Goal: Transaction & Acquisition: Purchase product/service

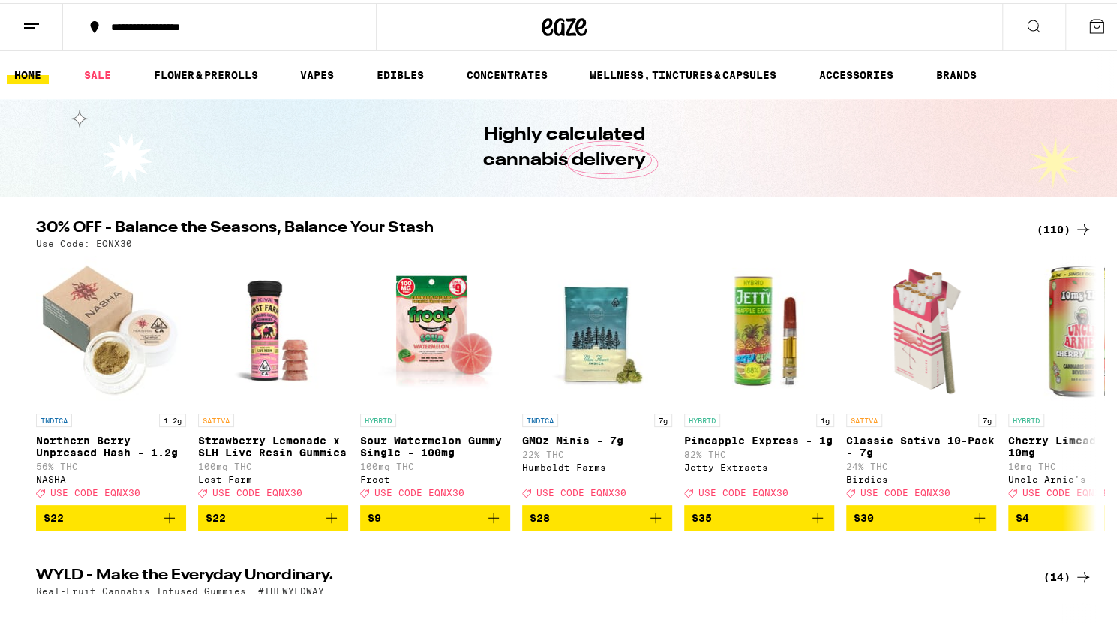
click at [1065, 218] on div "(110)" at bounding box center [1065, 227] width 56 height 18
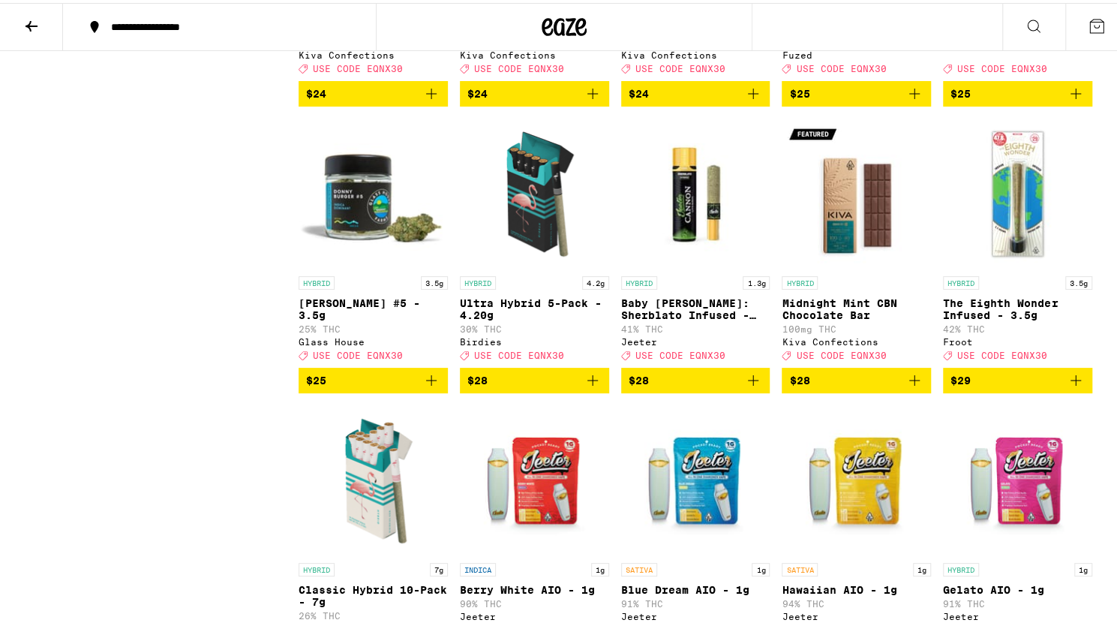
scroll to position [3552, 0]
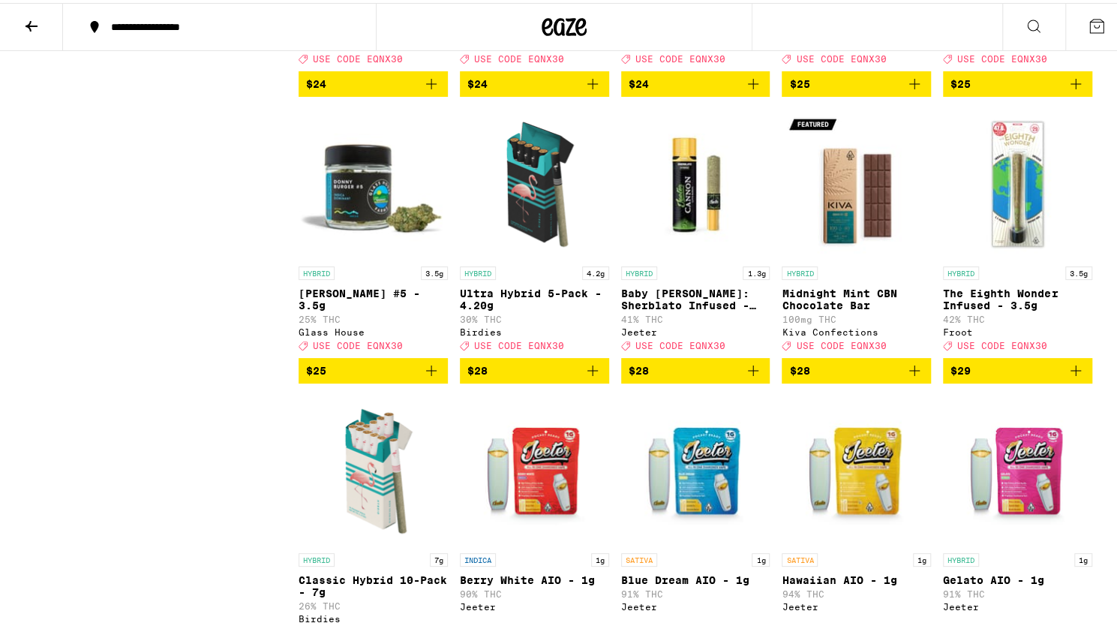
click at [590, 377] on icon "Add to bag" at bounding box center [593, 368] width 18 height 18
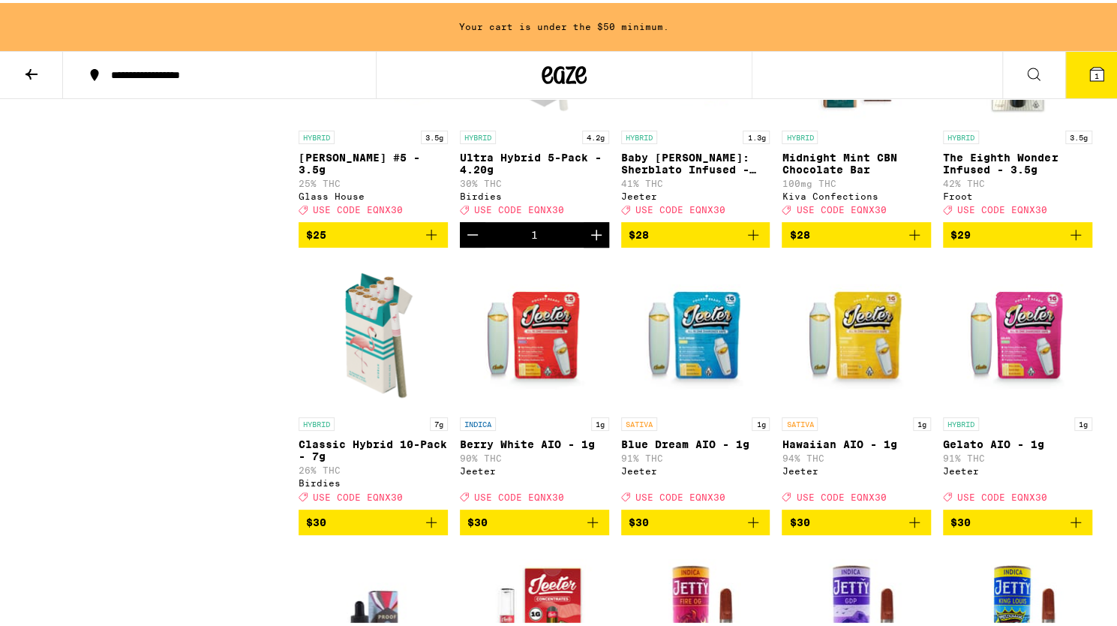
scroll to position [3736, 0]
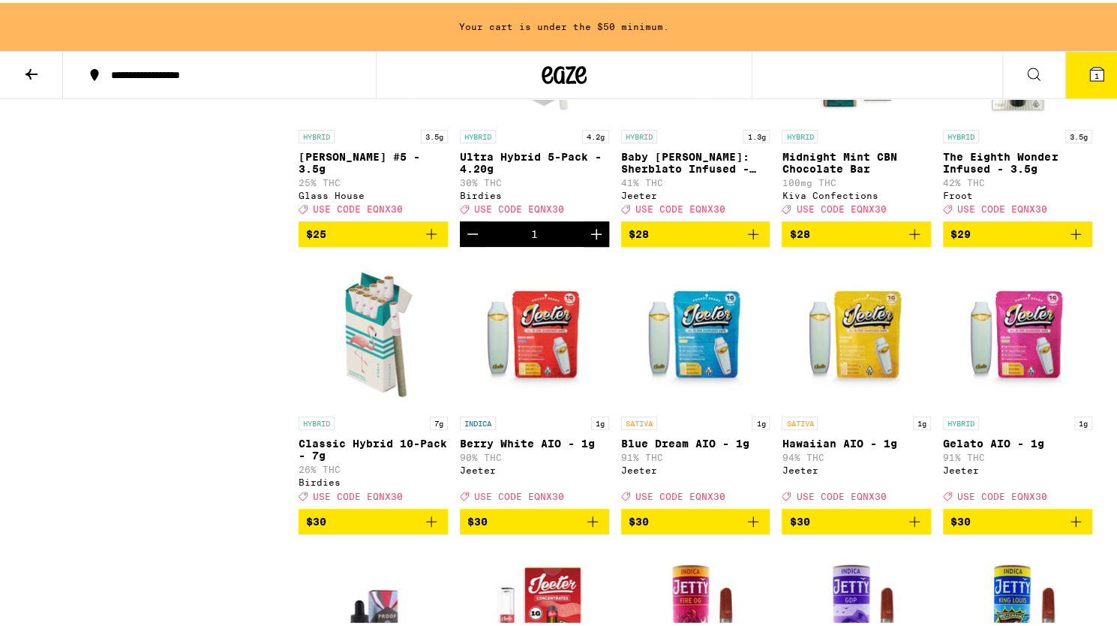
click at [467, 240] on icon "Decrement" at bounding box center [473, 231] width 18 height 18
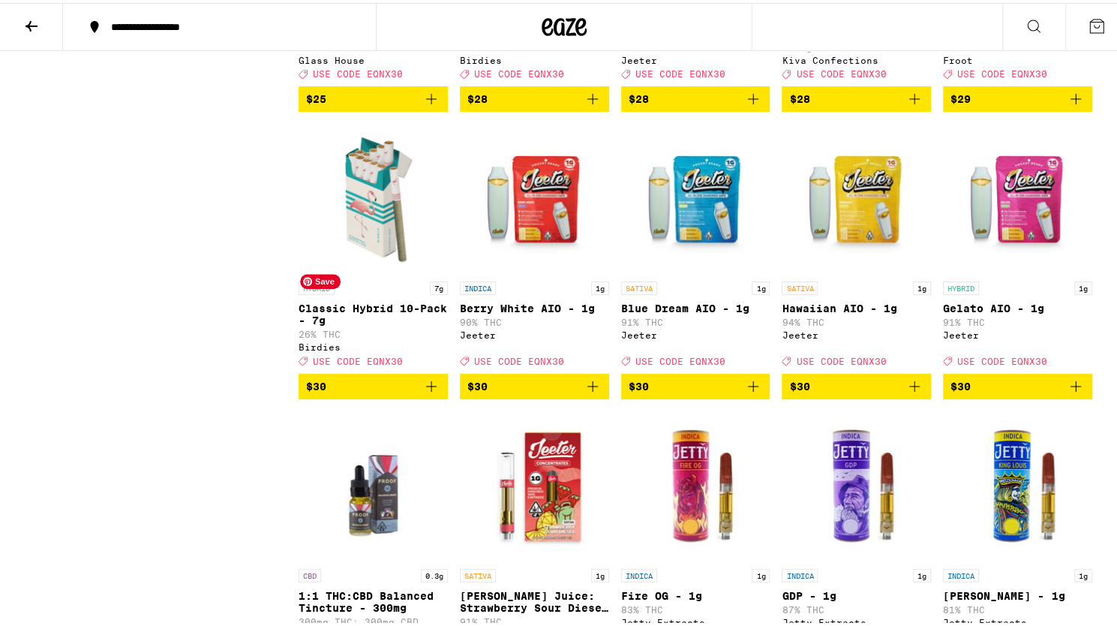
scroll to position [3823, 0]
click at [593, 105] on icon "Add to bag" at bounding box center [593, 96] width 18 height 18
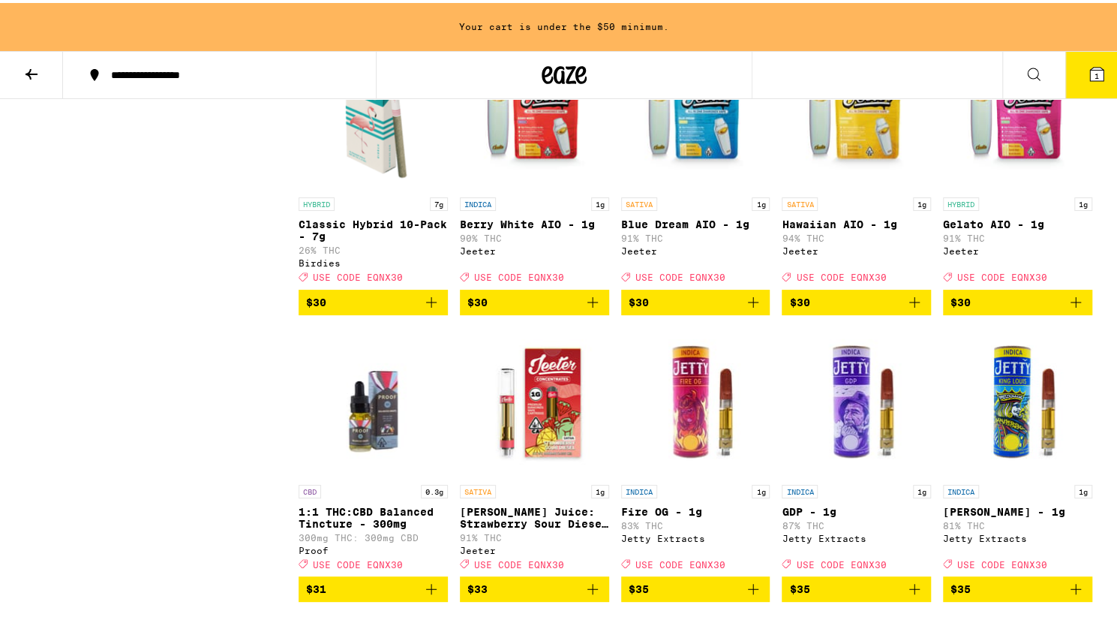
scroll to position [4026, 0]
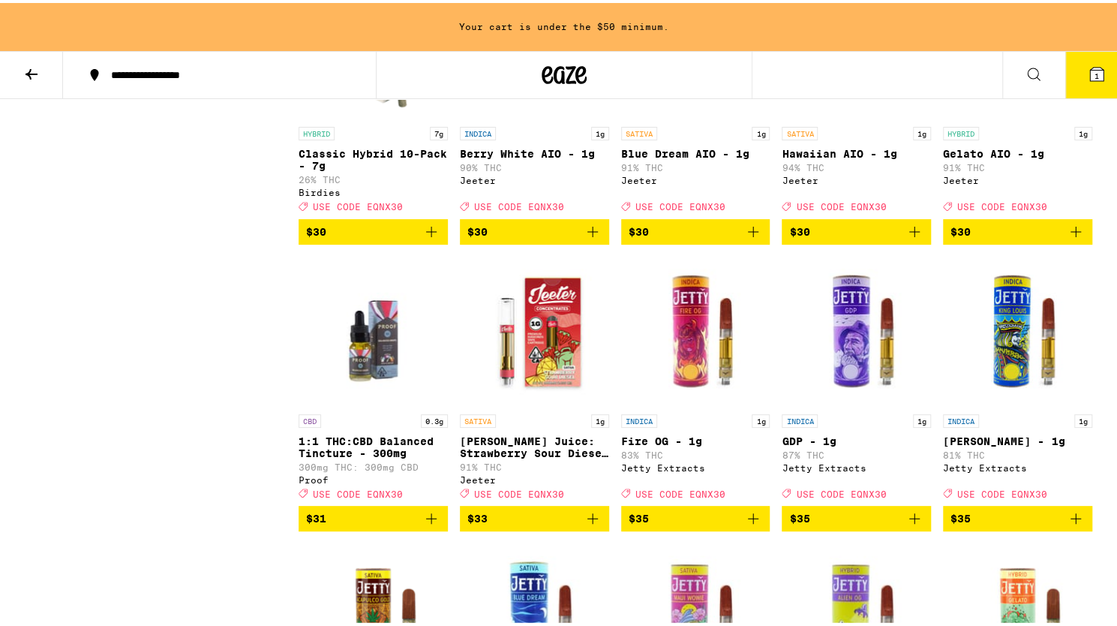
click at [1075, 238] on icon "Add to bag" at bounding box center [1076, 229] width 18 height 18
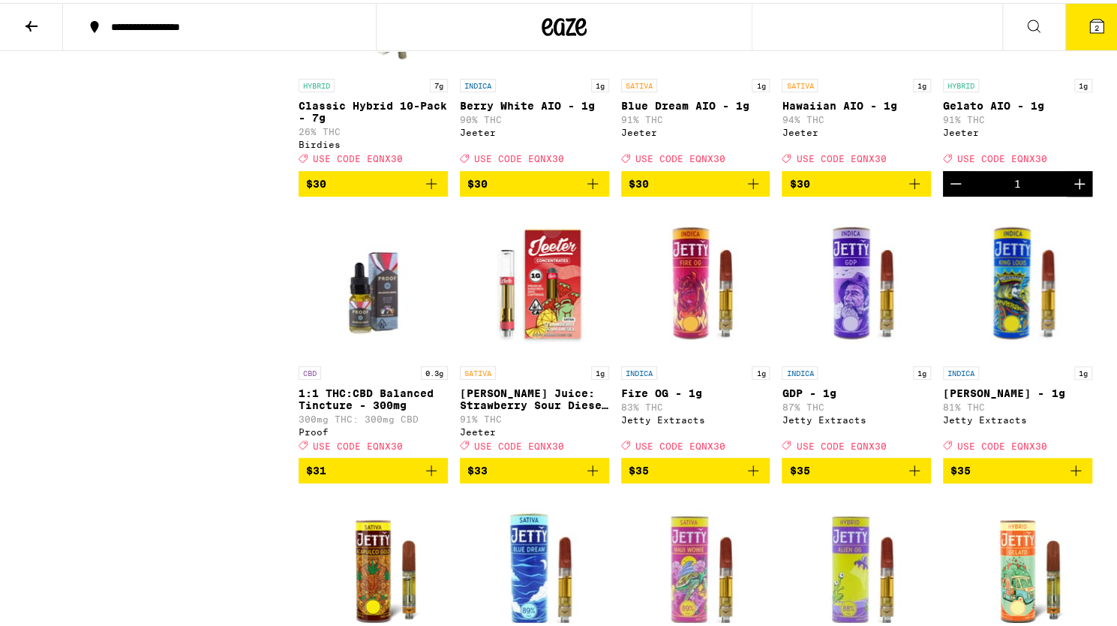
scroll to position [3978, 0]
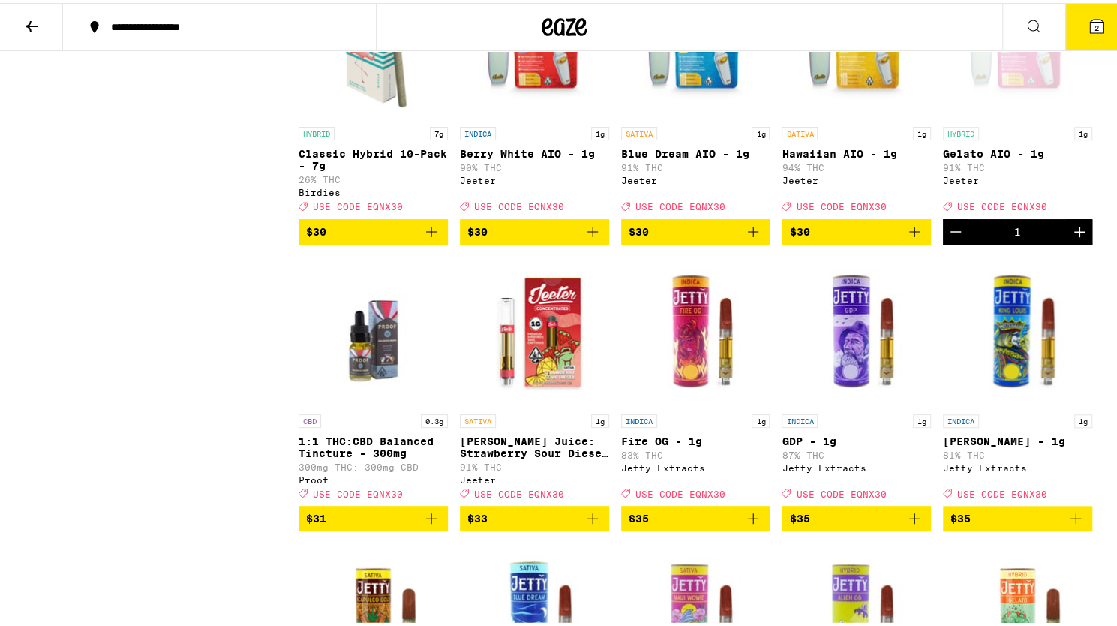
click at [1075, 26] on button "2" at bounding box center [1096, 24] width 63 height 47
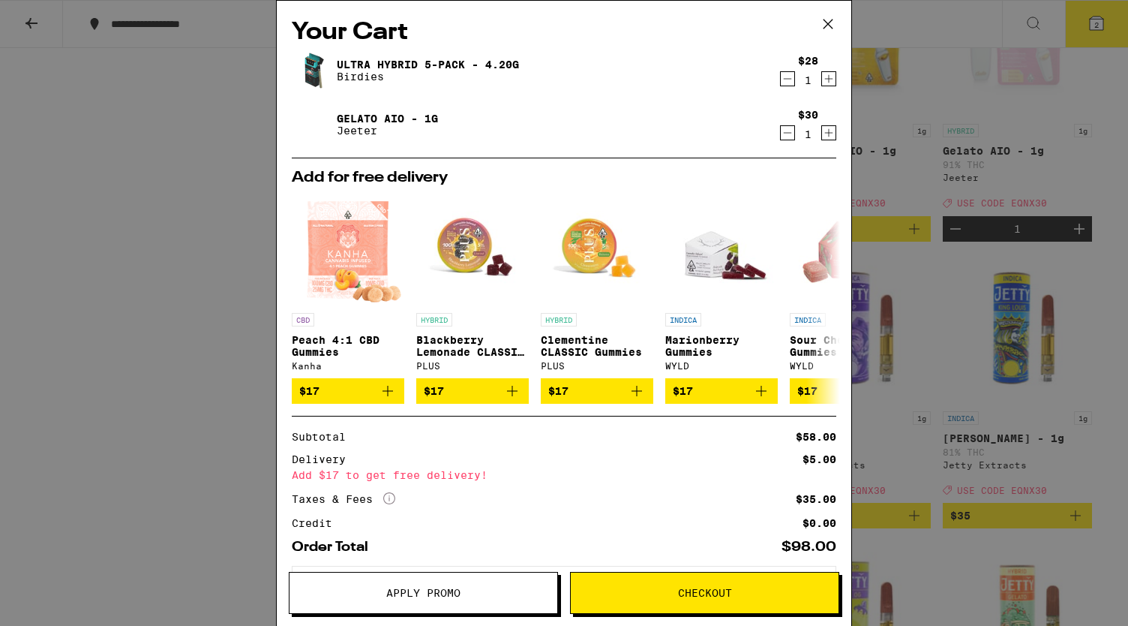
click at [407, 607] on button "Apply Promo" at bounding box center [423, 593] width 269 height 42
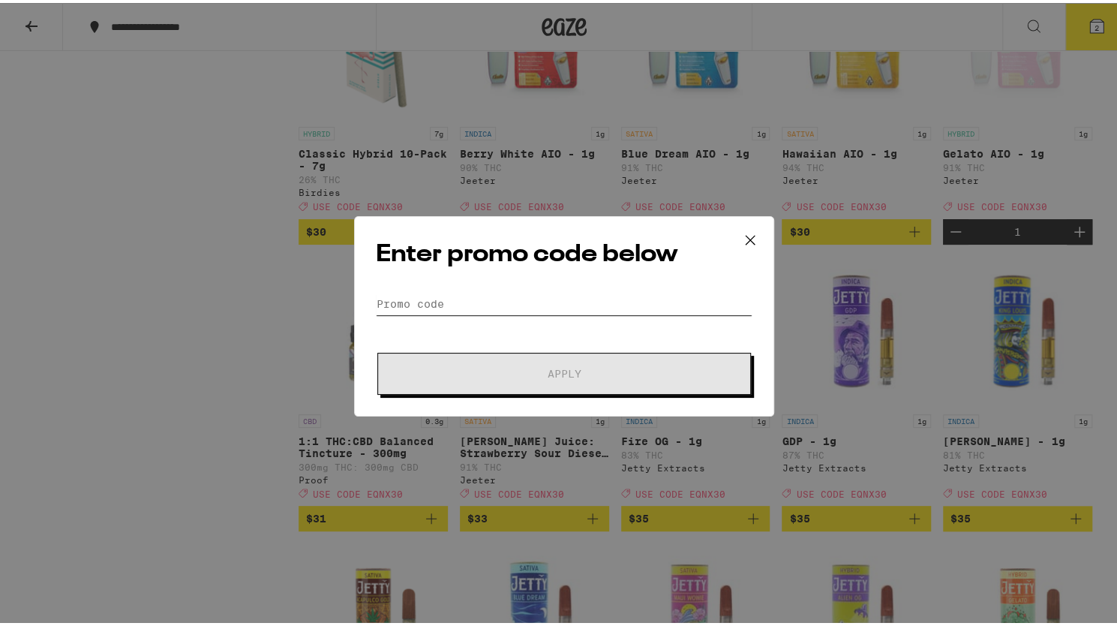
click at [471, 302] on input "Promo Code" at bounding box center [564, 301] width 377 height 23
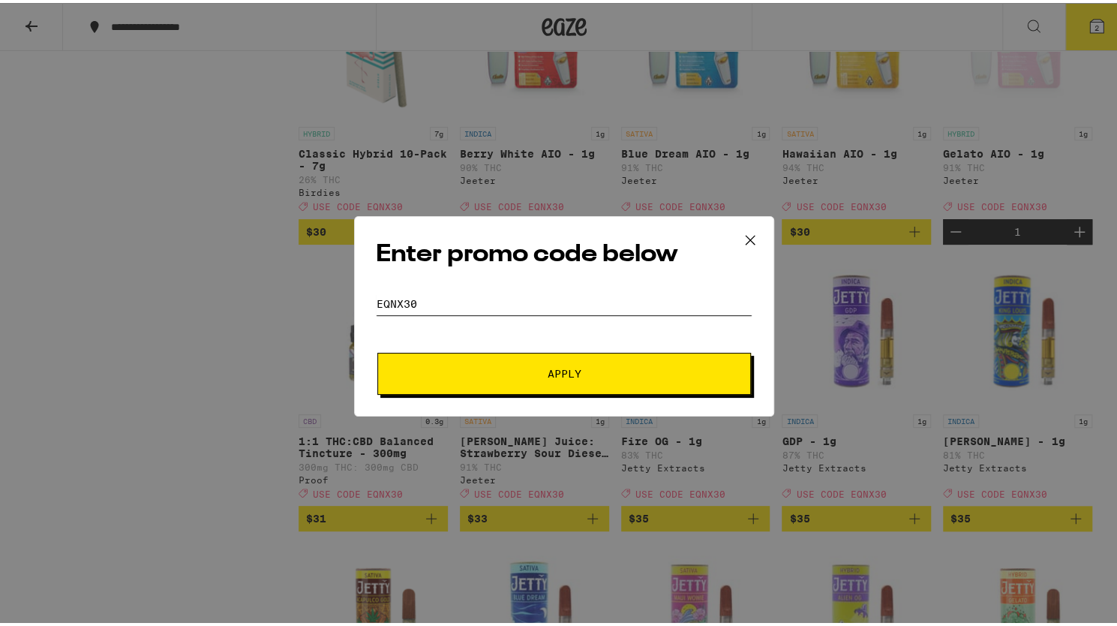
type input "EQNX30"
click at [377, 350] on button "Apply" at bounding box center [564, 371] width 374 height 42
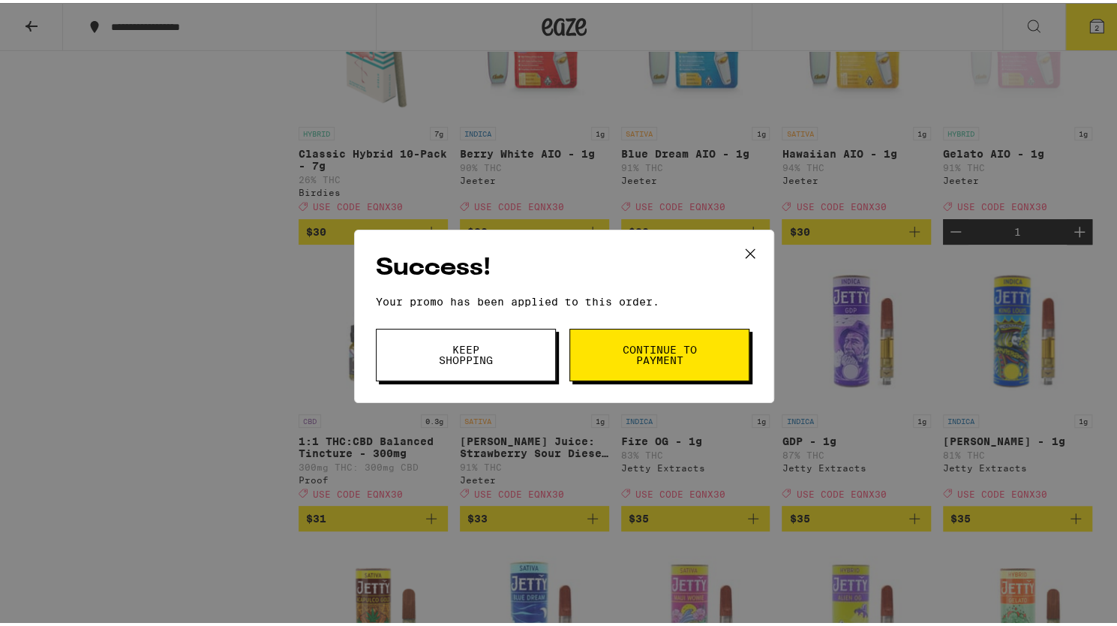
click at [649, 348] on span "Continue to payment" at bounding box center [659, 351] width 77 height 21
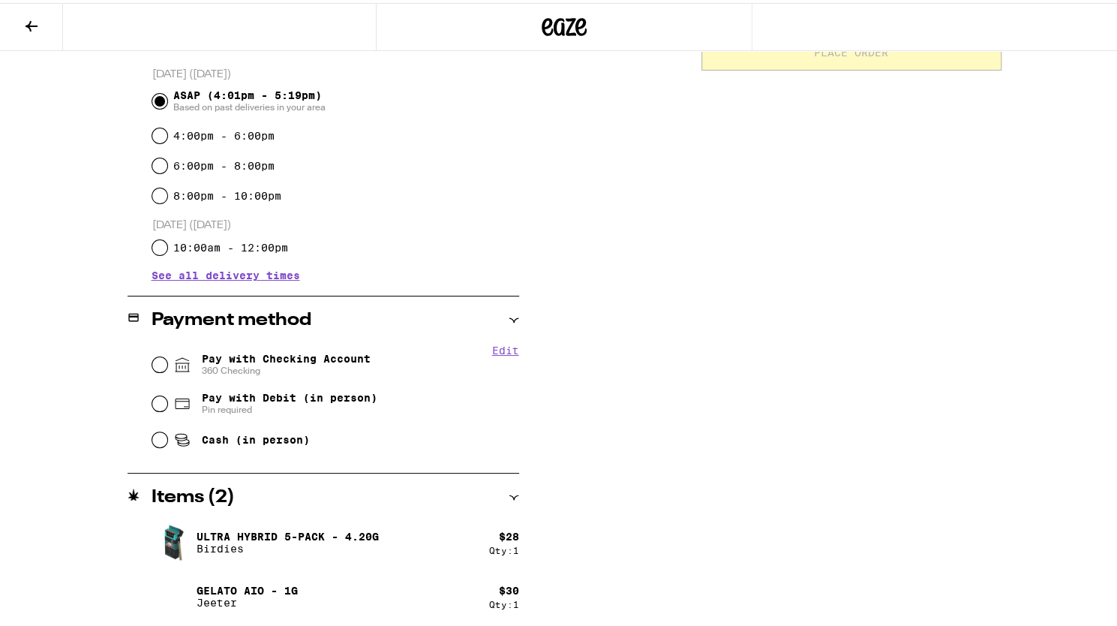
scroll to position [404, 0]
click at [33, 45] on button at bounding box center [31, 24] width 63 height 47
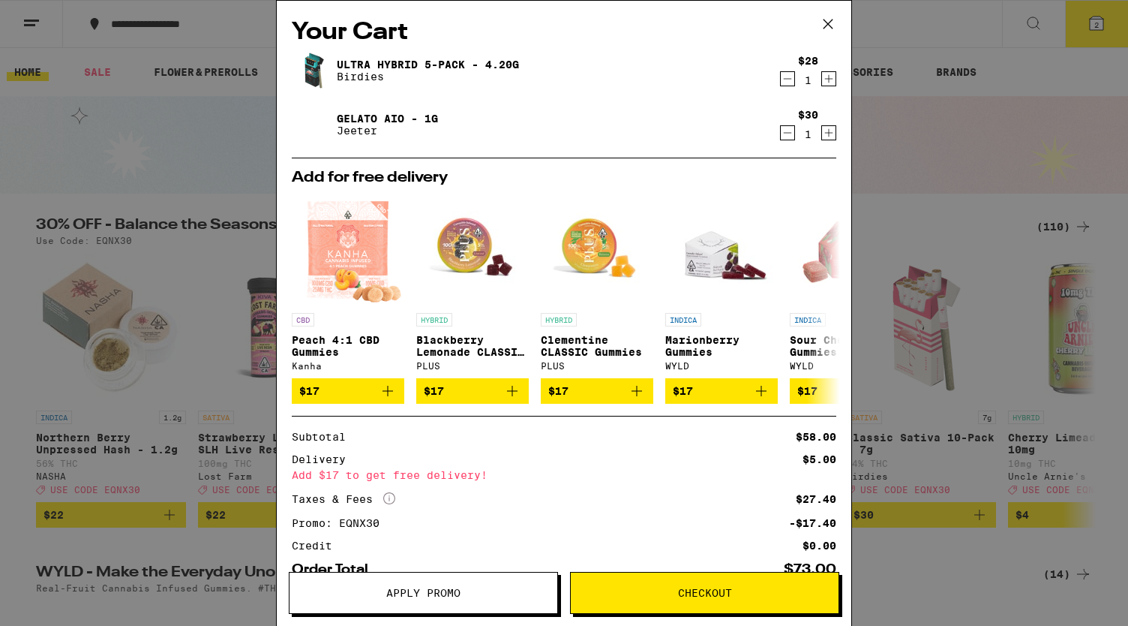
click at [781, 81] on icon "Decrement" at bounding box center [788, 79] width 14 height 18
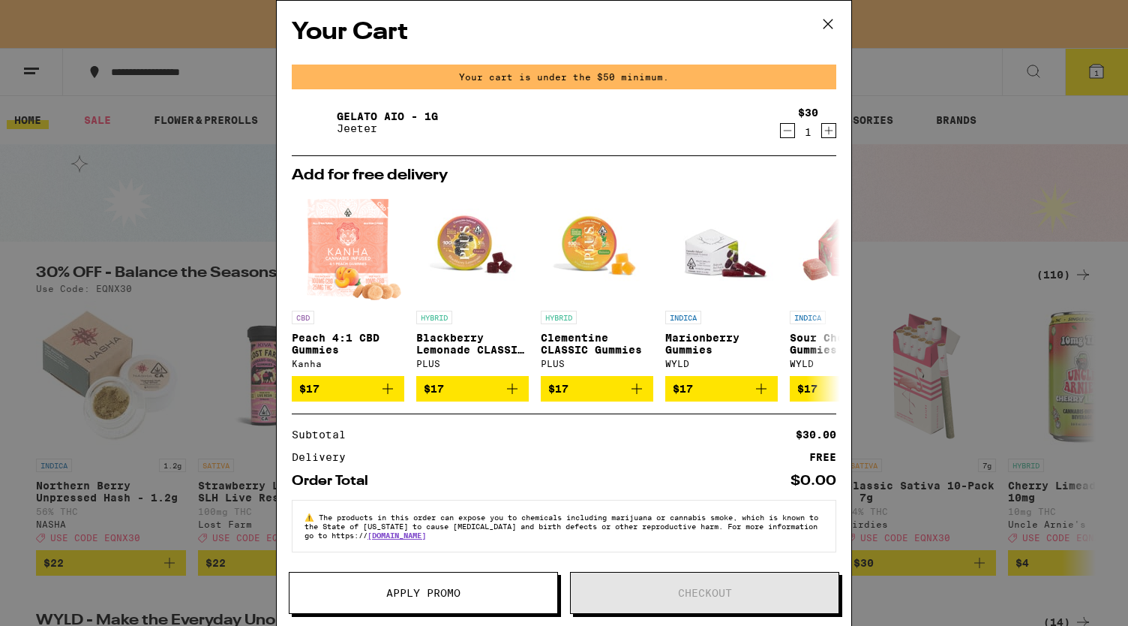
click at [948, 146] on div "Your Cart Your cart is under the $50 minimum. Gelato AIO - 1g [PERSON_NAME] $30…" at bounding box center [564, 313] width 1128 height 626
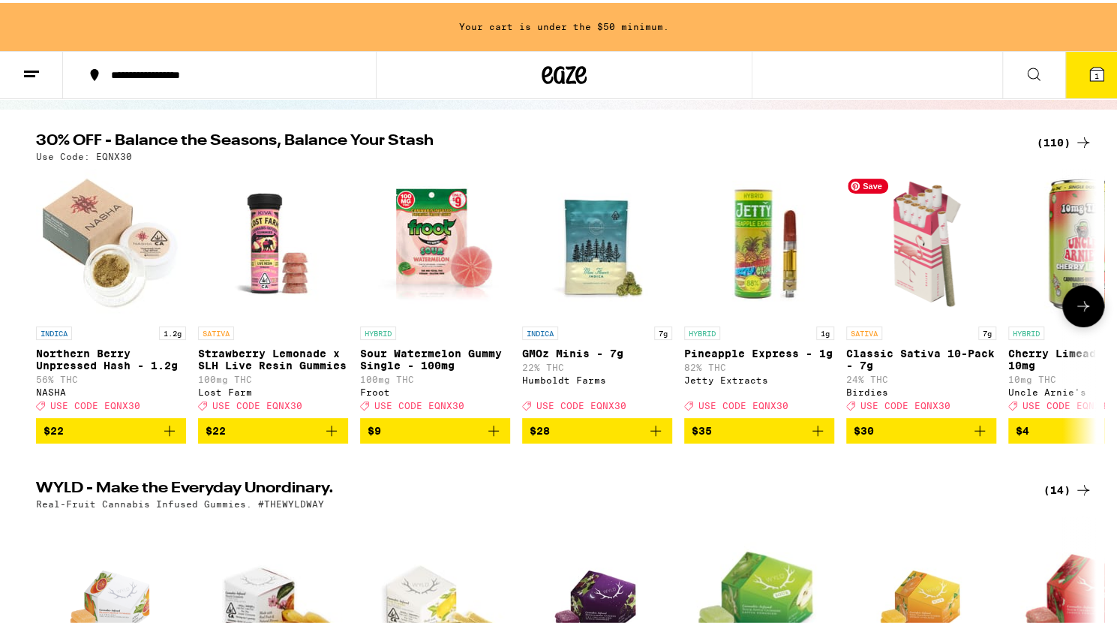
scroll to position [138, 0]
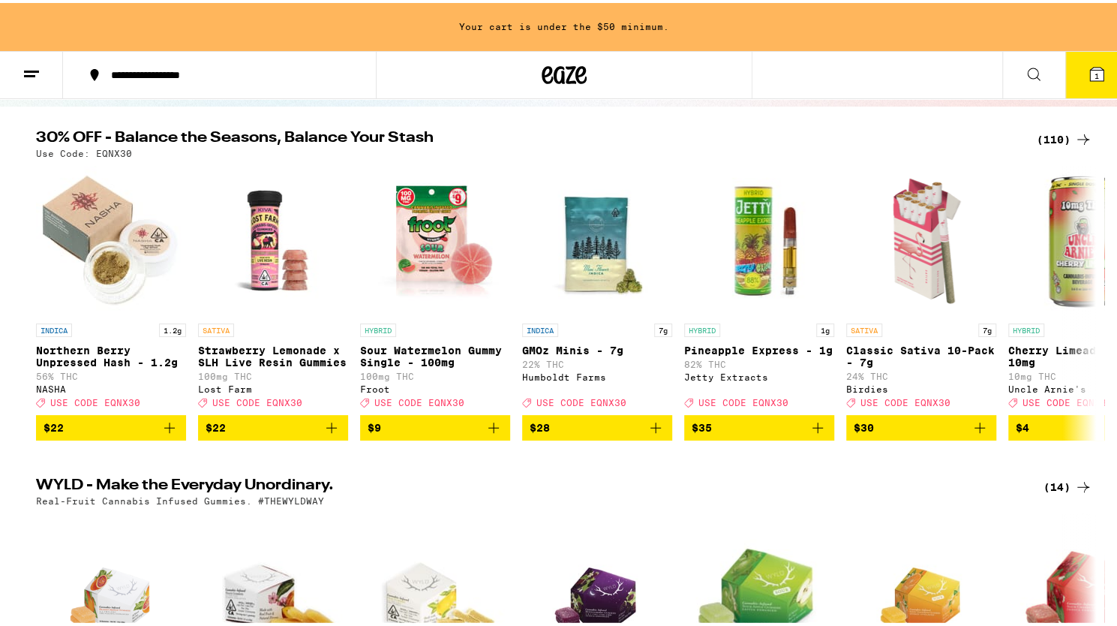
click at [1051, 137] on div "(110)" at bounding box center [1065, 137] width 56 height 18
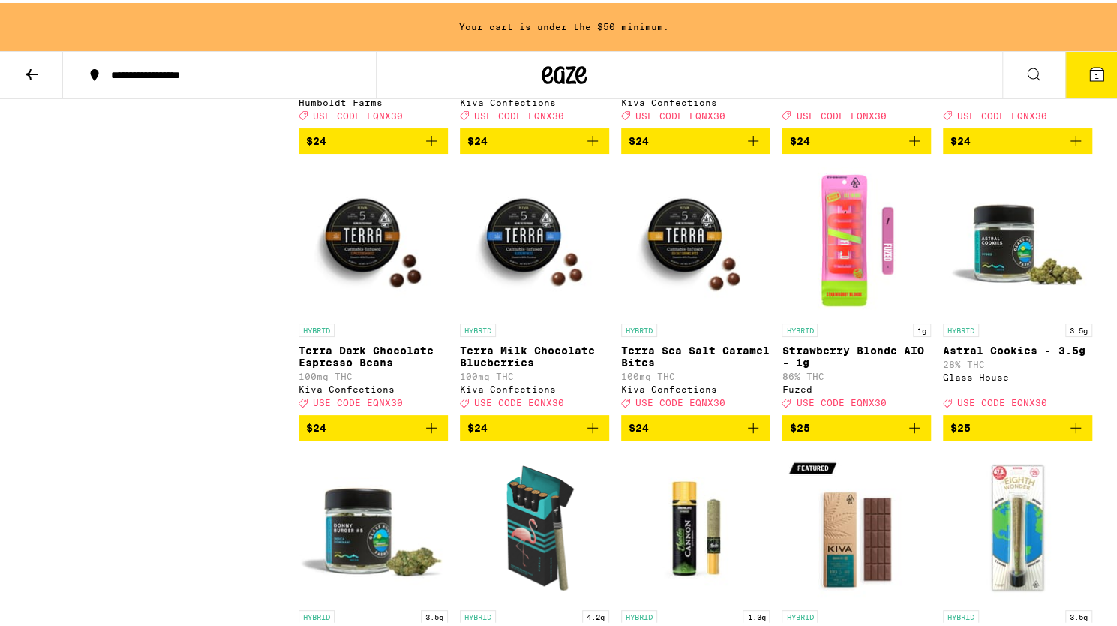
scroll to position [3257, 0]
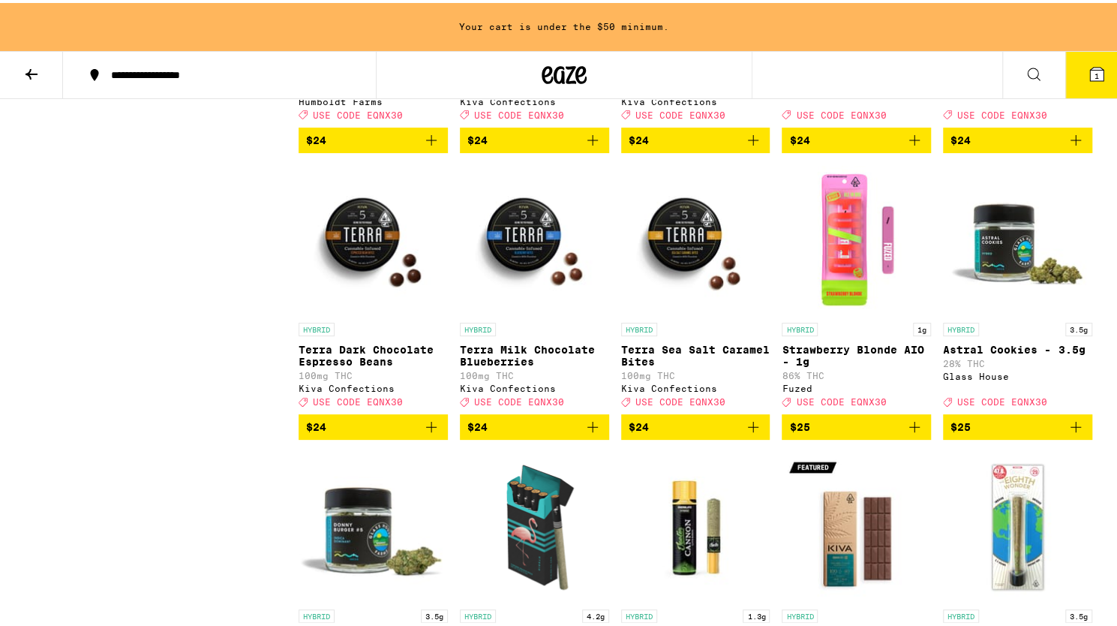
click at [909, 429] on icon "Add to bag" at bounding box center [914, 424] width 11 height 11
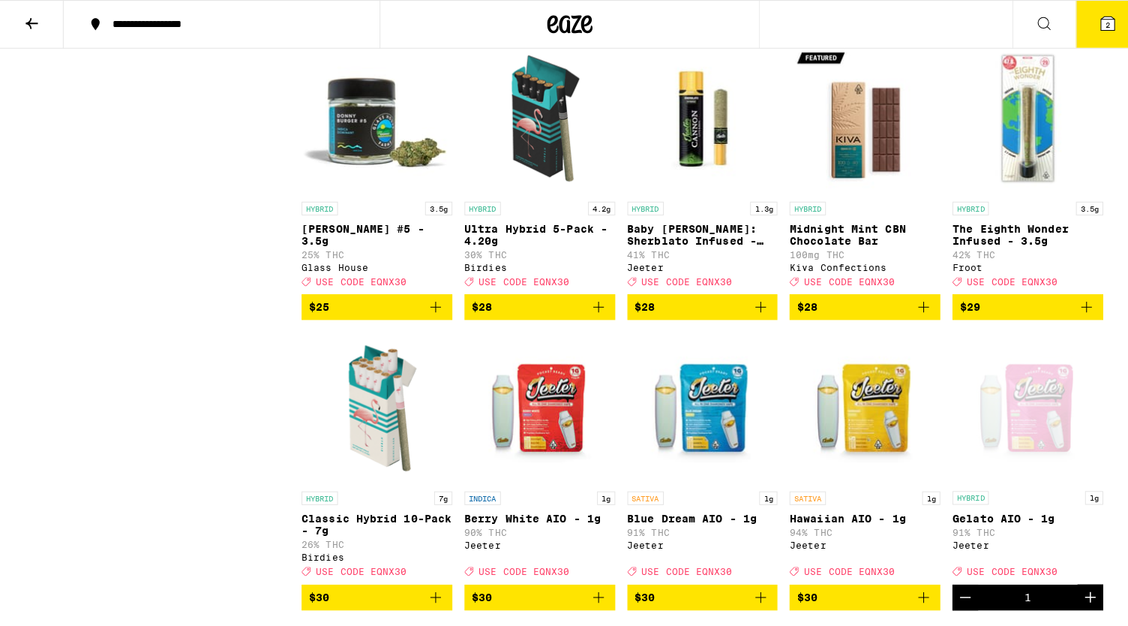
scroll to position [3616, 0]
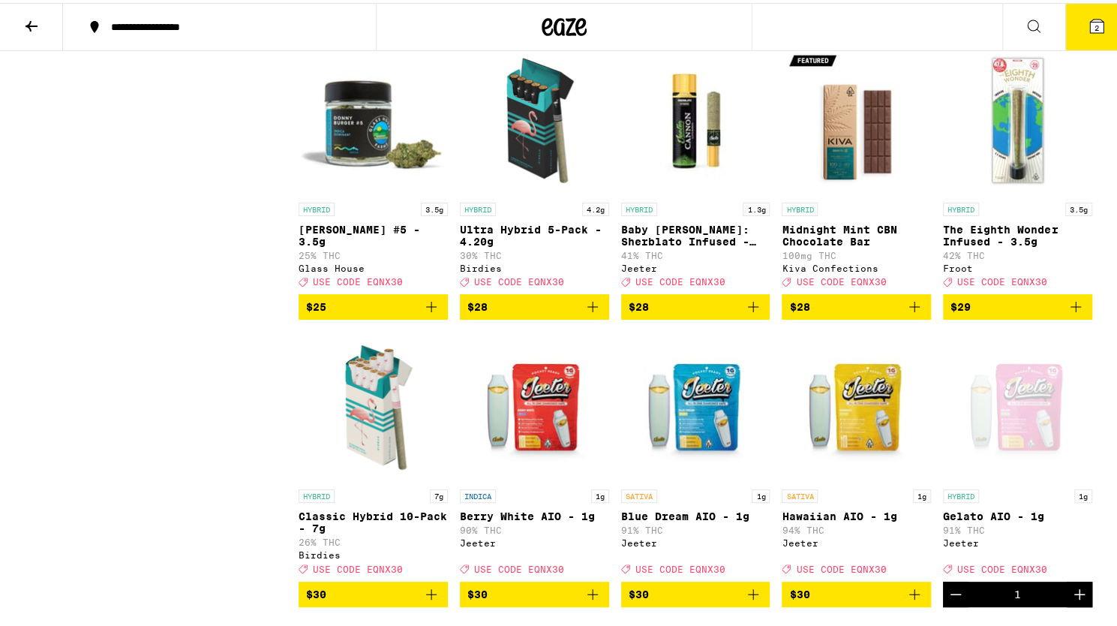
click at [1094, 23] on span "2" at bounding box center [1096, 24] width 5 height 9
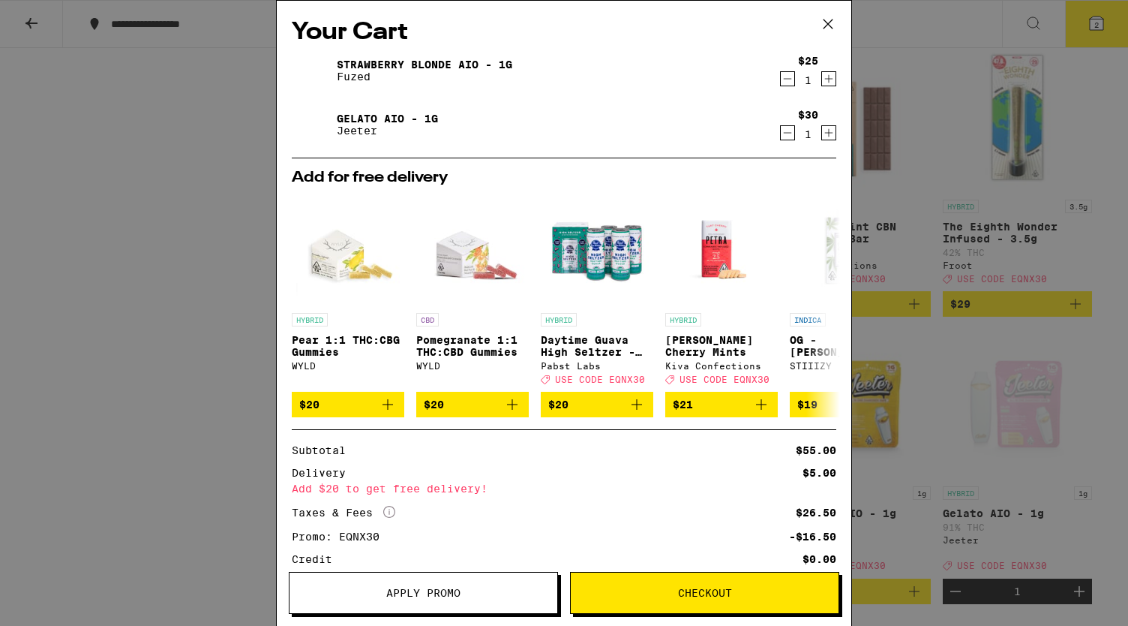
click at [782, 129] on icon "Decrement" at bounding box center [788, 133] width 14 height 18
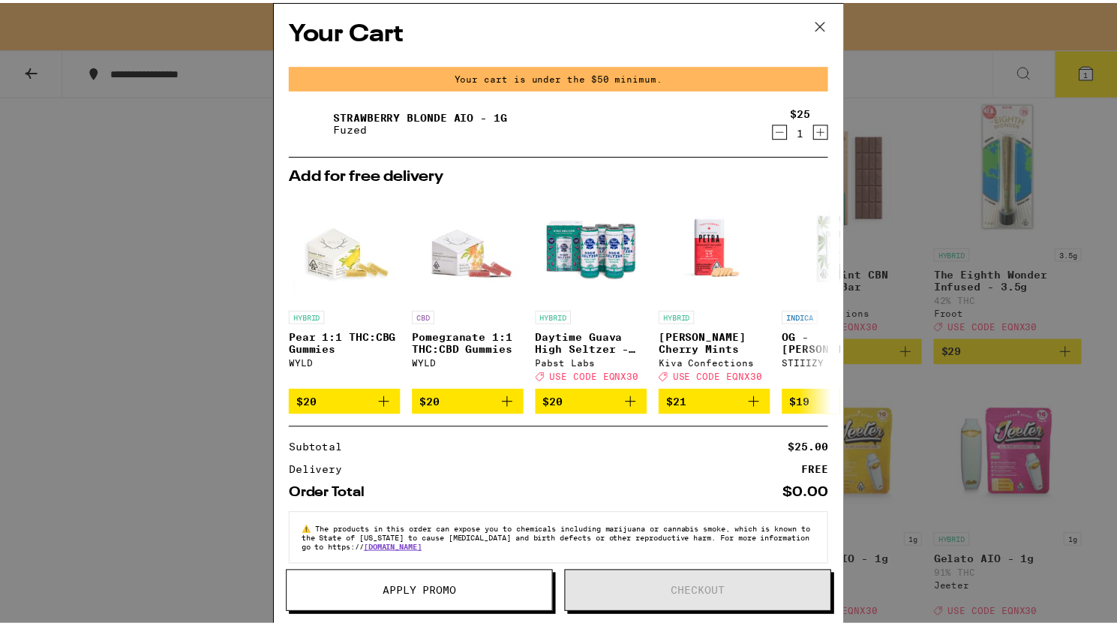
scroll to position [3664, 0]
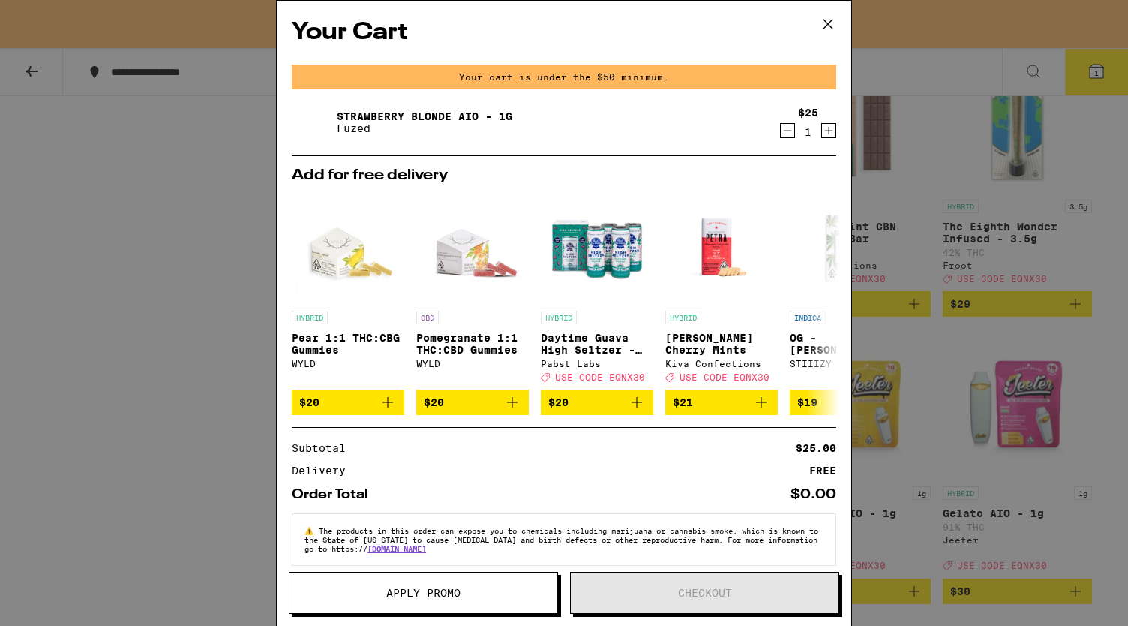
click at [1116, 282] on div "Your Cart Your cart is under the $50 minimum. Strawberry Blonde AIO - 1g Fuzed …" at bounding box center [564, 313] width 1128 height 626
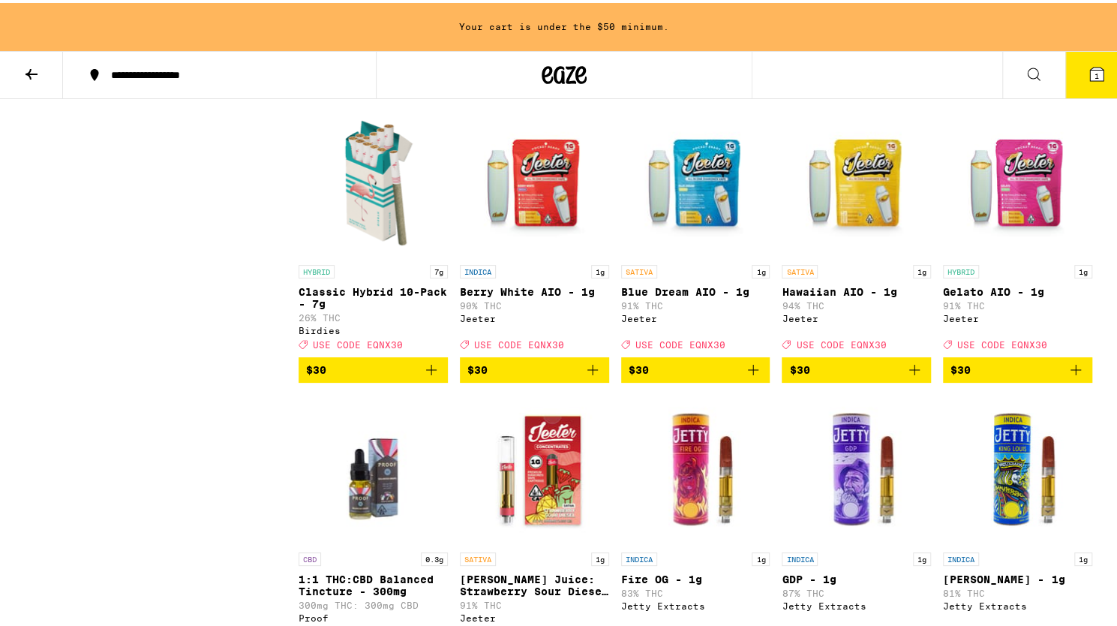
scroll to position [3887, 0]
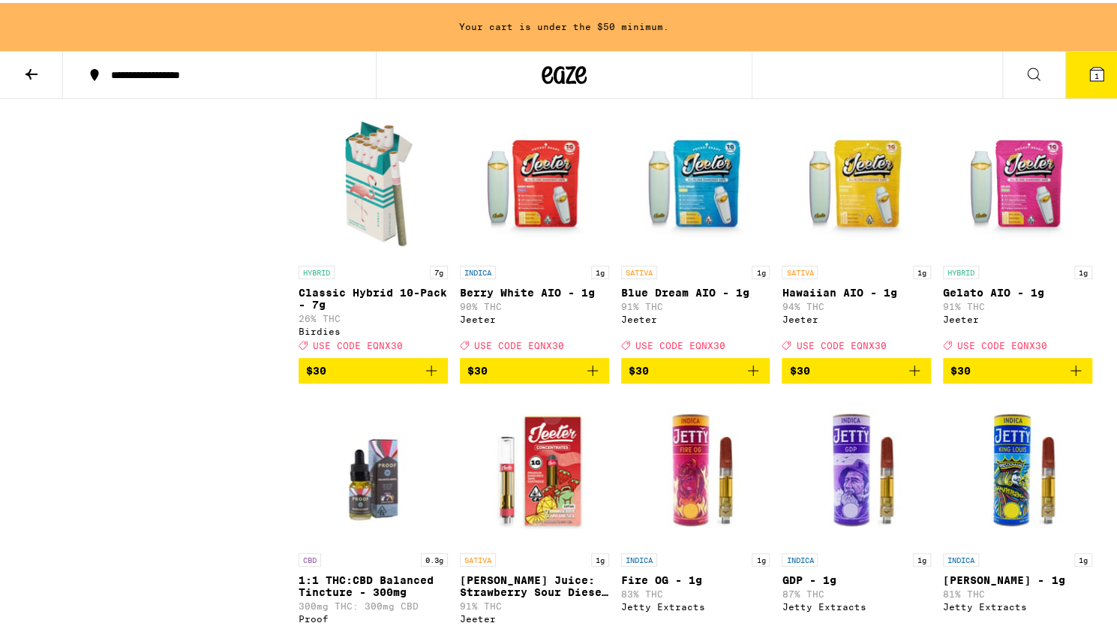
click at [586, 89] on icon "Add to bag" at bounding box center [593, 80] width 18 height 18
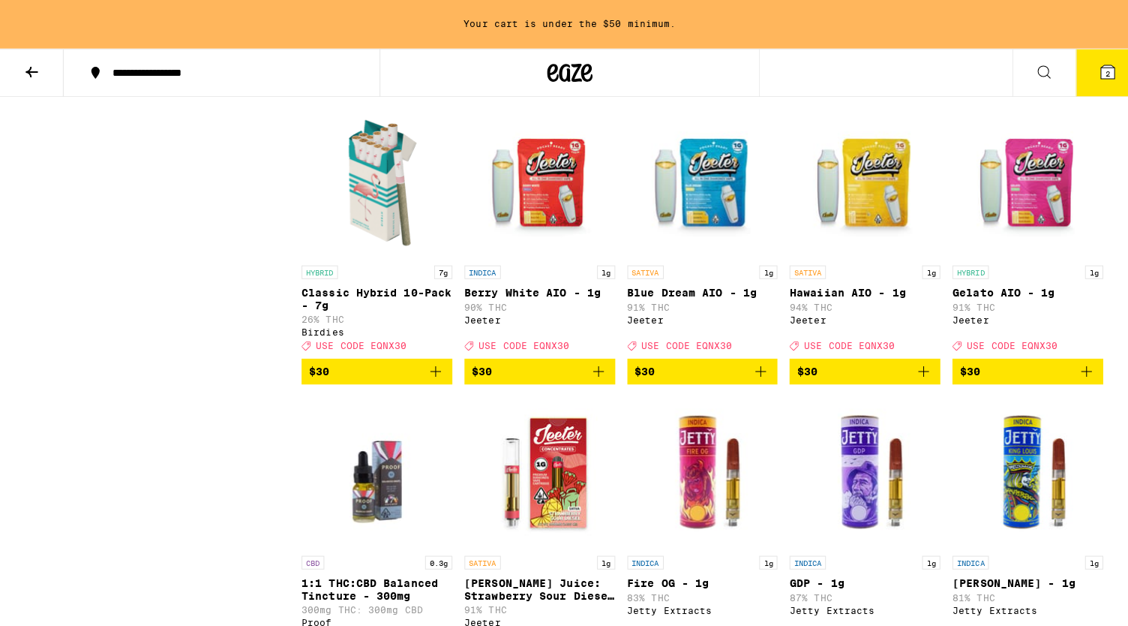
scroll to position [3839, 0]
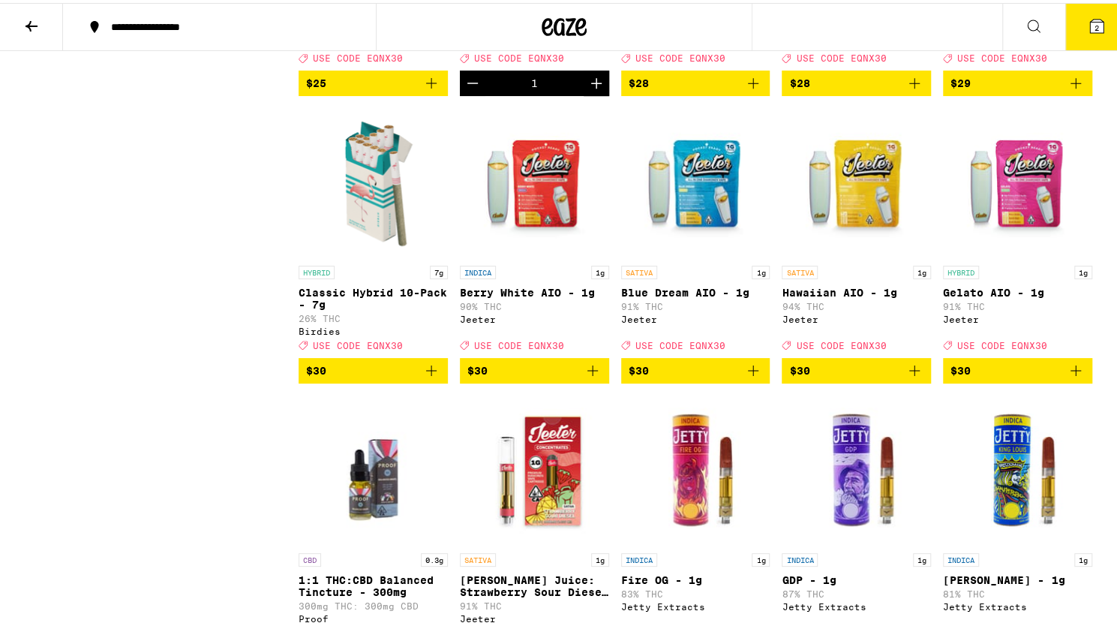
click at [1094, 21] on span "2" at bounding box center [1096, 24] width 5 height 9
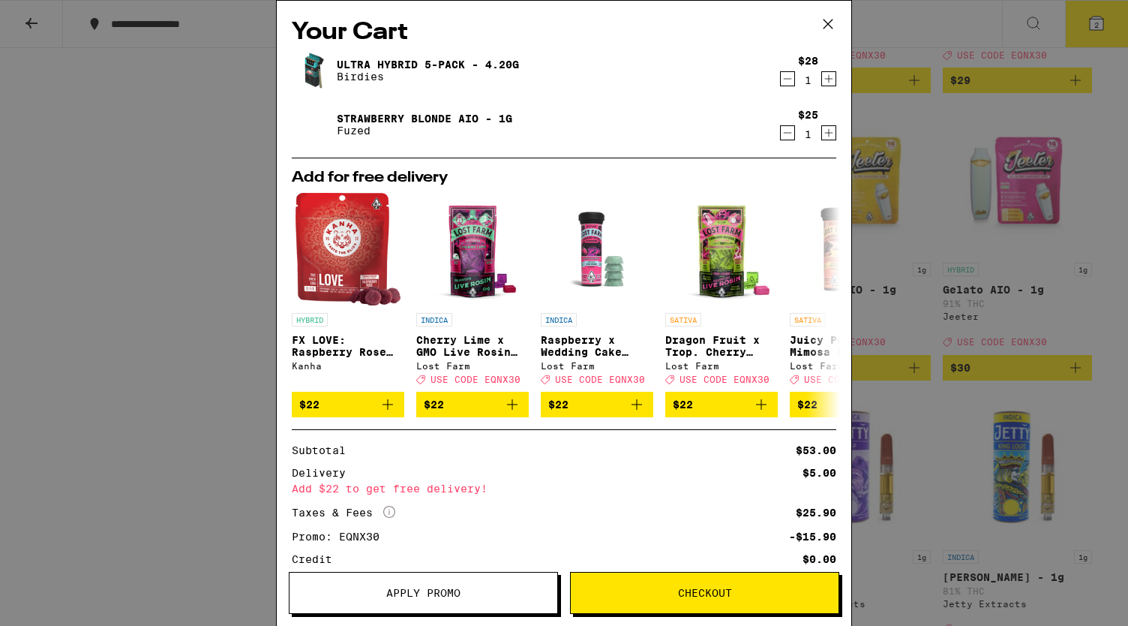
click at [657, 588] on span "Checkout" at bounding box center [705, 592] width 268 height 11
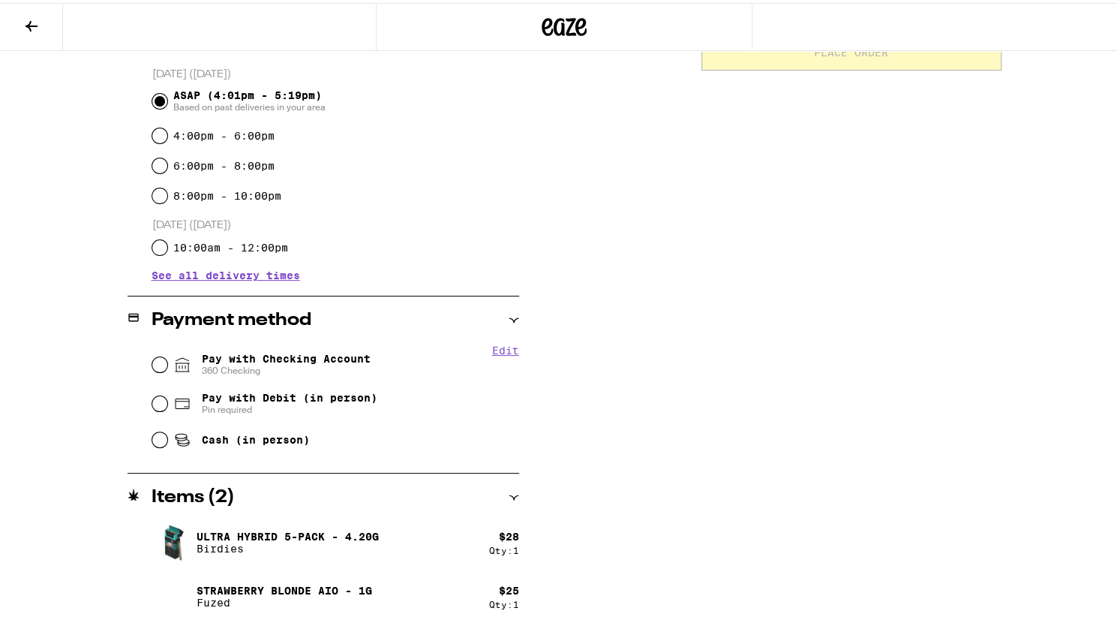
scroll to position [404, 0]
click at [329, 371] on span "360 Checking" at bounding box center [286, 368] width 169 height 12
click at [167, 369] on input "Pay with Checking Account 360 Checking" at bounding box center [159, 361] width 15 height 15
radio input "true"
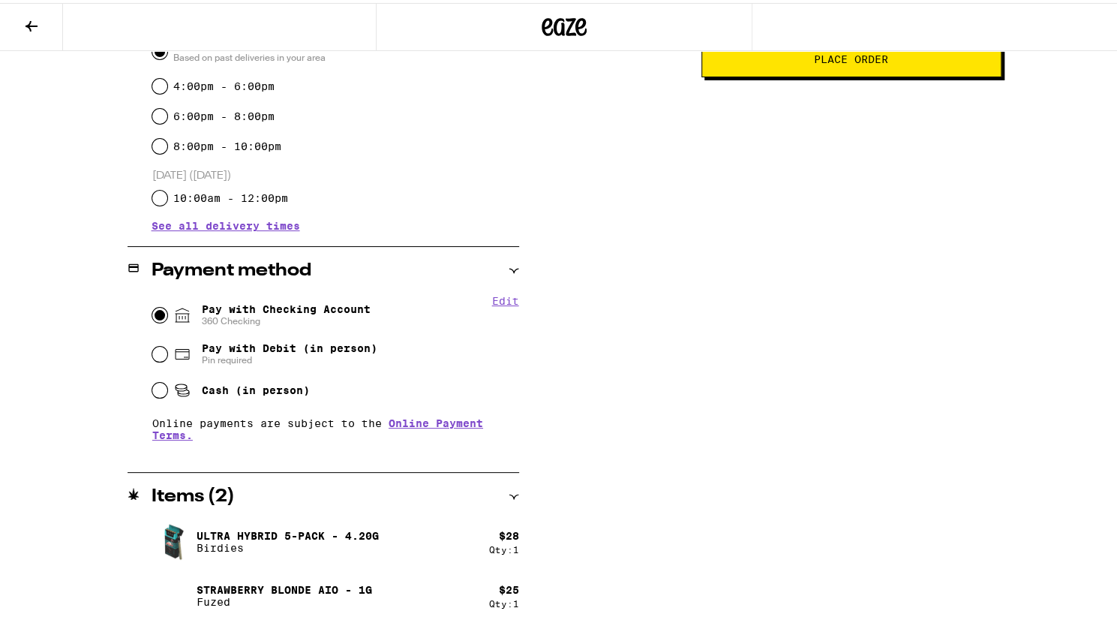
scroll to position [0, 0]
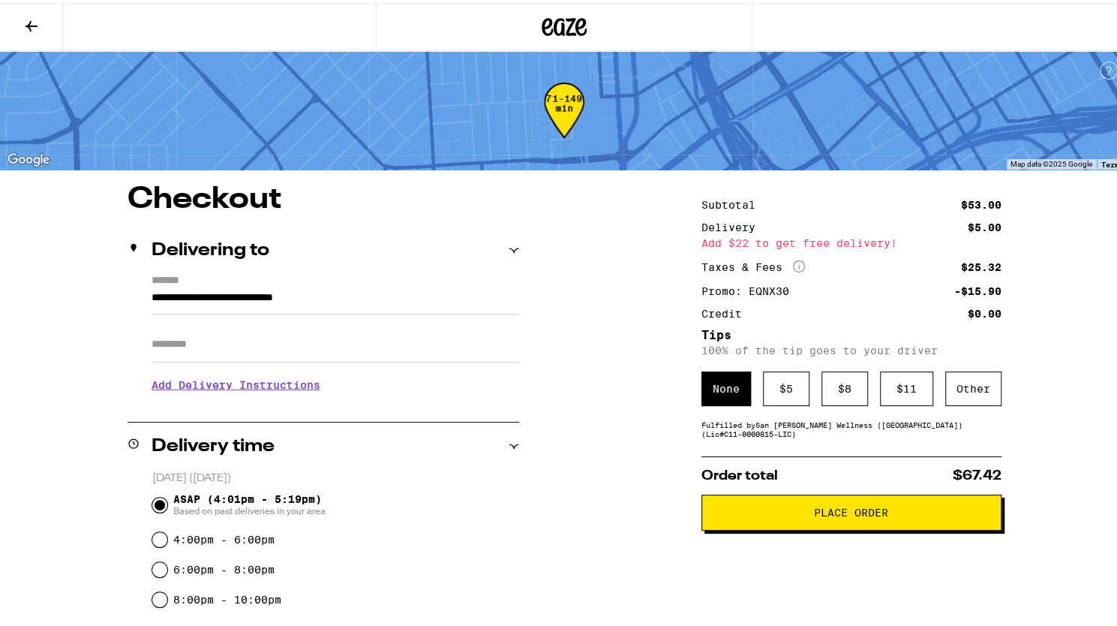
click at [830, 527] on button "Place Order" at bounding box center [851, 509] width 300 height 36
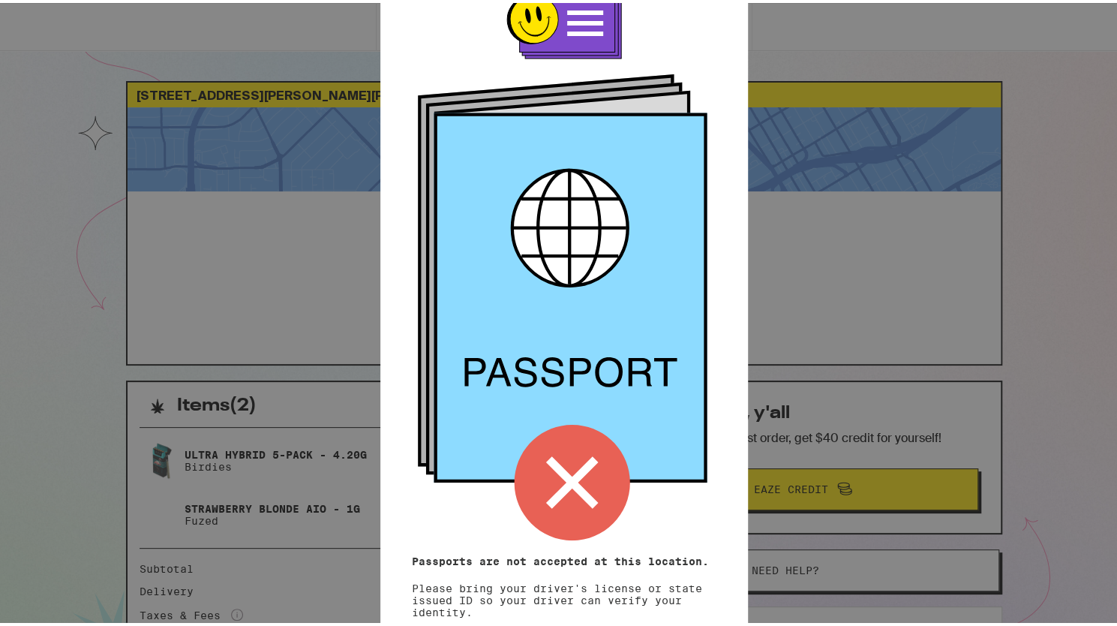
scroll to position [104, 0]
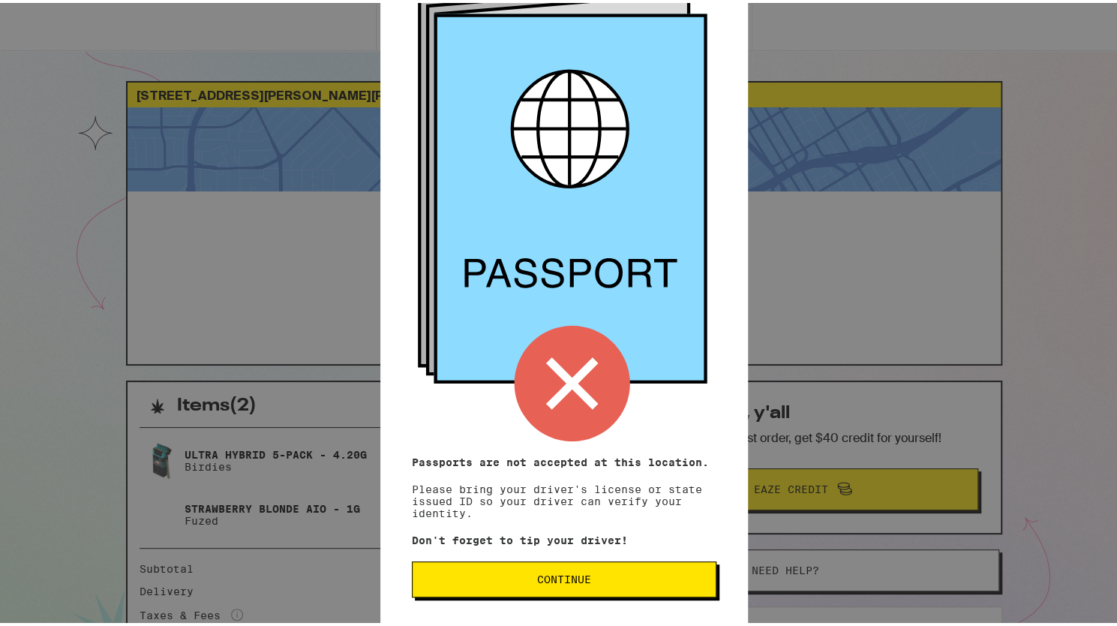
click at [584, 578] on span "Continue" at bounding box center [564, 576] width 279 height 11
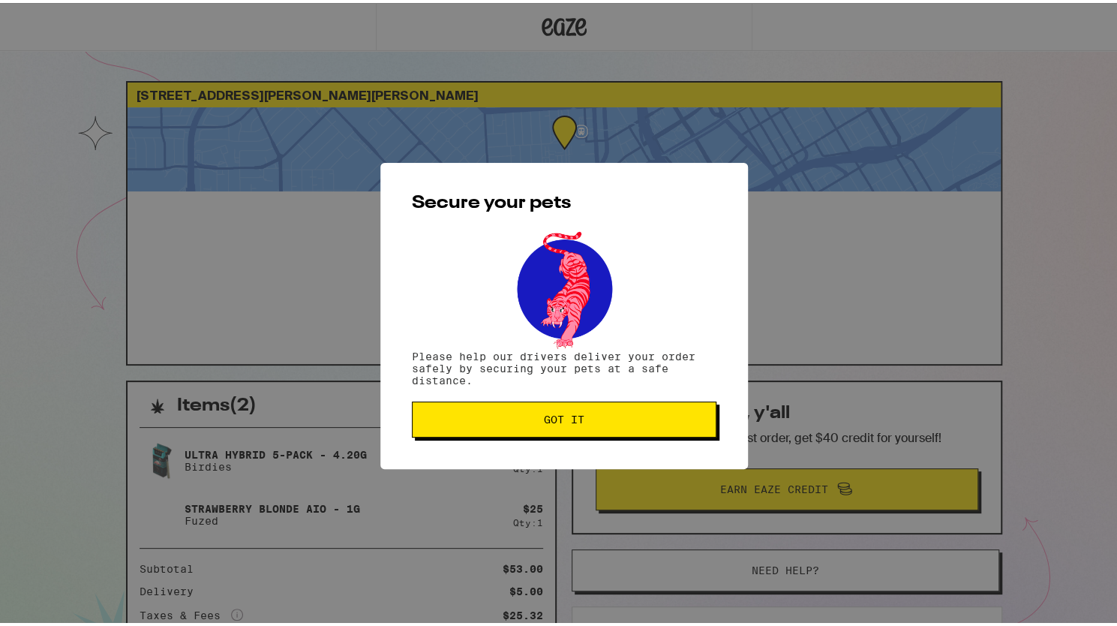
click at [548, 422] on span "Got it" at bounding box center [564, 416] width 41 height 11
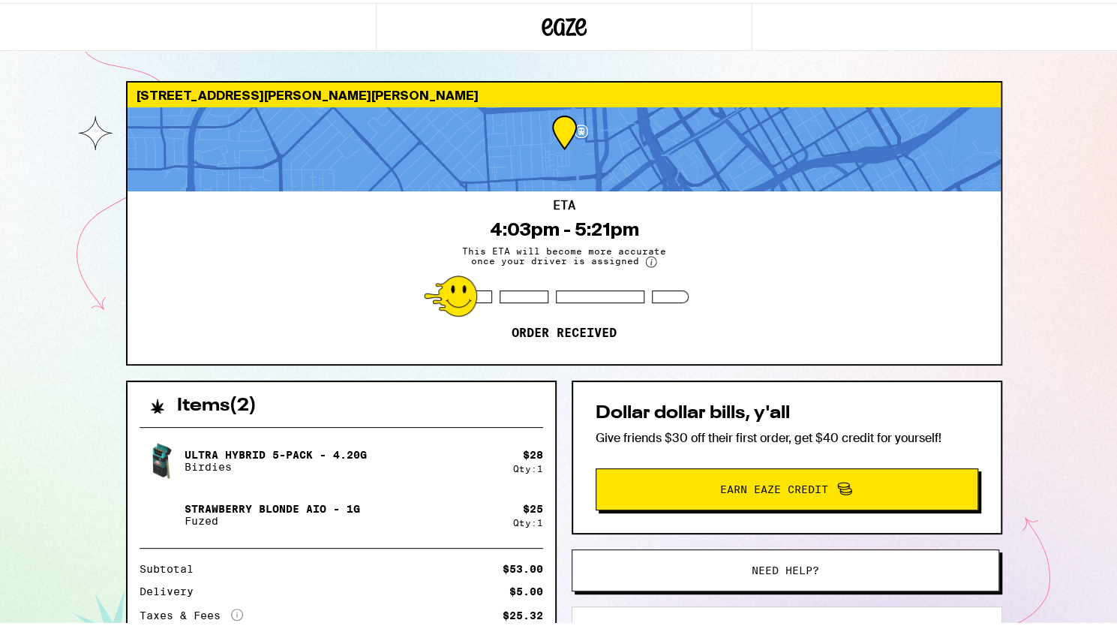
scroll to position [195, 0]
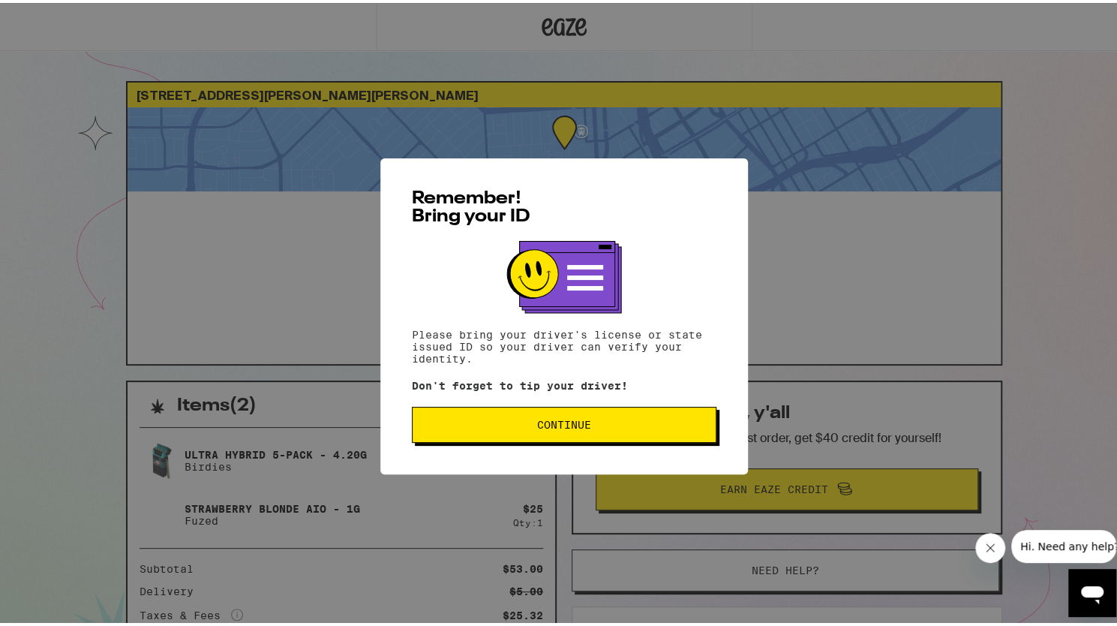
click at [544, 427] on span "Continue" at bounding box center [564, 421] width 54 height 11
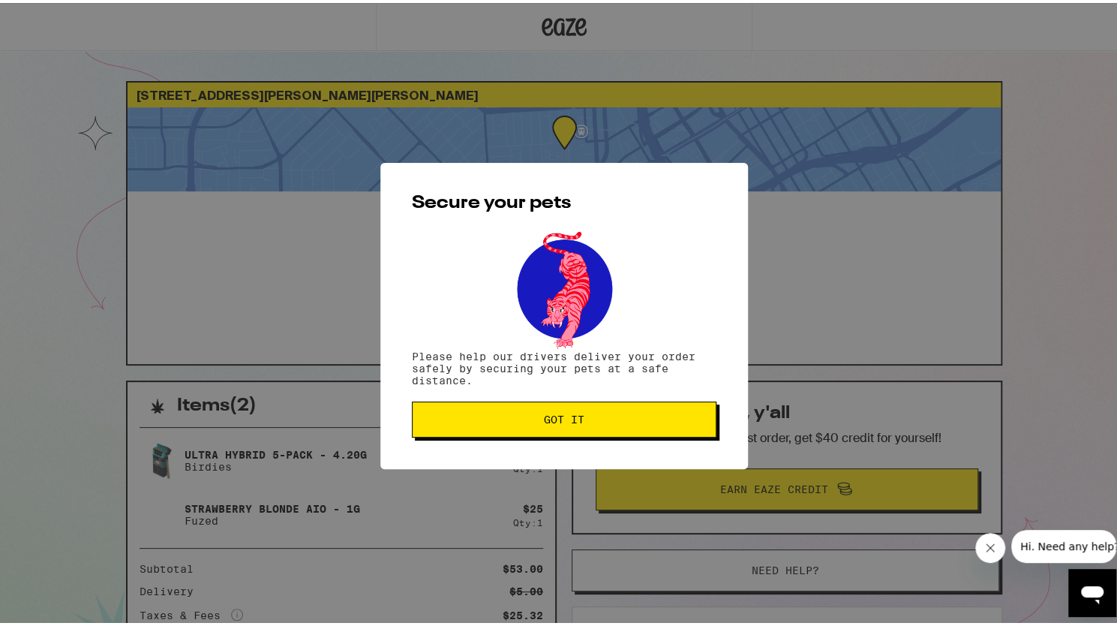
click at [518, 421] on span "Got it" at bounding box center [564, 416] width 279 height 11
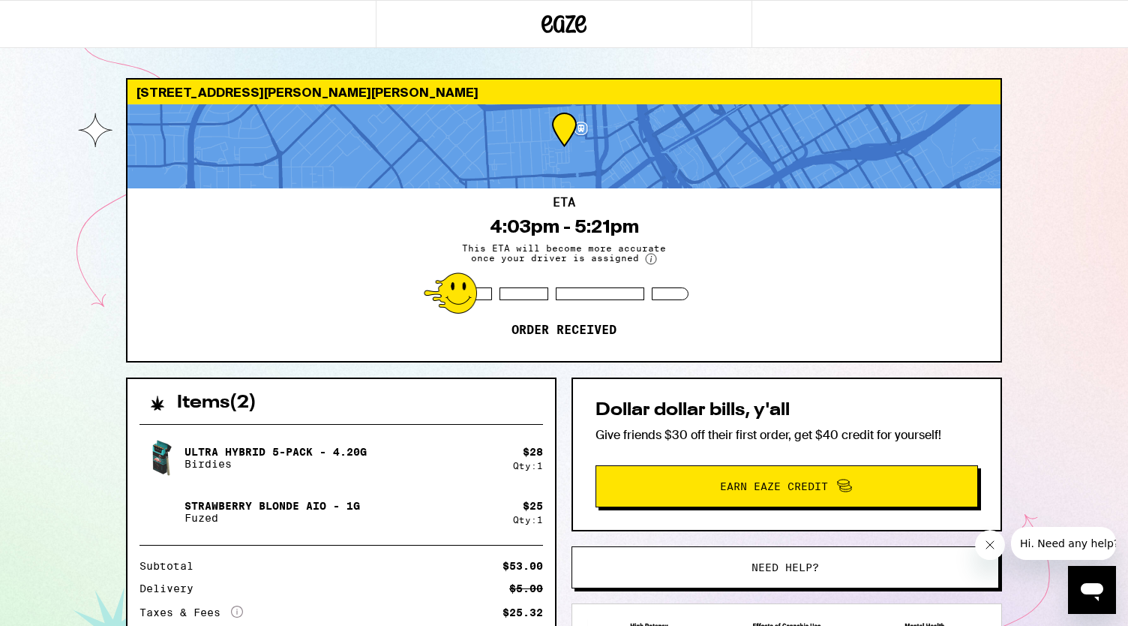
click at [518, 421] on div "Ultra Hybrid 5-Pack - 4.20g Birdies $ 28 Qty: 1 Strawberry Blonde AIO - 1g Fuze…" at bounding box center [342, 555] width 428 height 287
